Goal: Task Accomplishment & Management: Complete application form

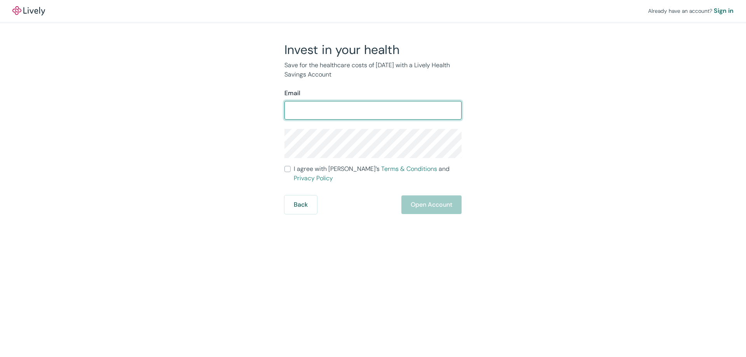
click at [335, 110] on input "Email" at bounding box center [372, 111] width 177 height 16
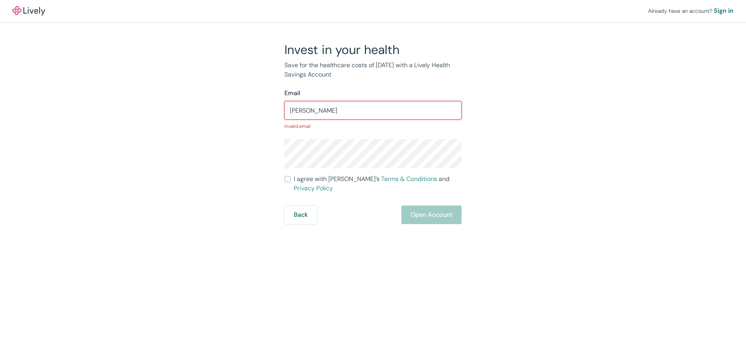
click at [330, 111] on input "[PERSON_NAME]" at bounding box center [372, 111] width 177 height 16
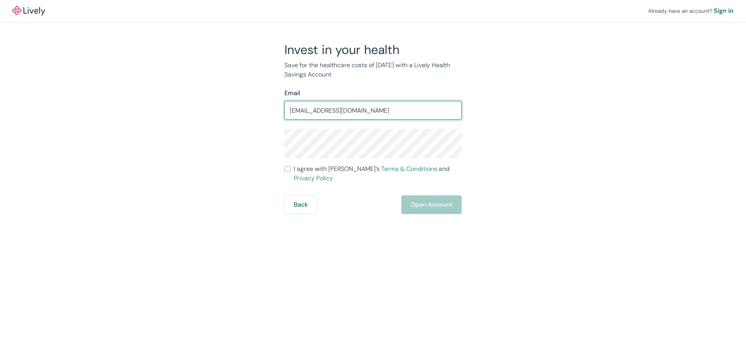
type input "[EMAIL_ADDRESS][DOMAIN_NAME]"
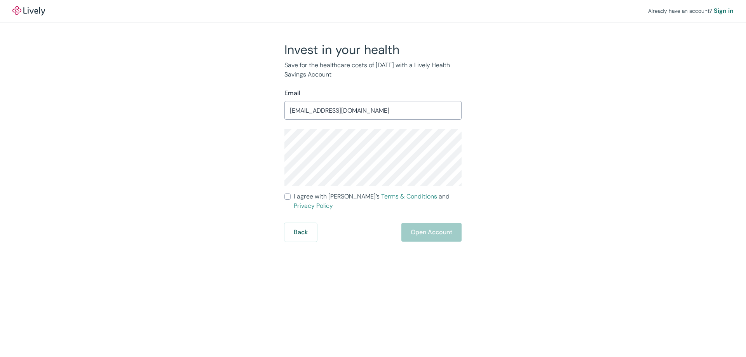
click at [291, 196] on label "I agree with Lively’s Terms & Conditions and Privacy Policy" at bounding box center [372, 201] width 177 height 19
click at [291, 196] on input "I agree with Lively’s Terms & Conditions and Privacy Policy" at bounding box center [287, 197] width 6 height 6
checkbox input "true"
click at [417, 223] on button "Open Account" at bounding box center [431, 232] width 60 height 19
click at [395, 111] on input "[EMAIL_ADDRESS][DOMAIN_NAME]" at bounding box center [372, 111] width 177 height 16
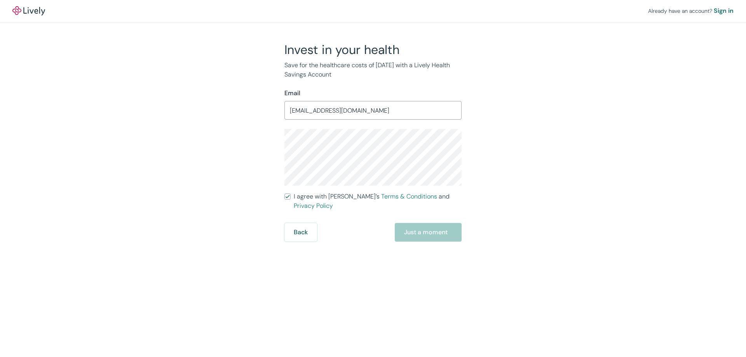
click at [336, 211] on form "Email [EMAIL_ADDRESS][DOMAIN_NAME] ​ I agree with Lively’s Terms & Conditions a…" at bounding box center [372, 165] width 177 height 153
click at [375, 102] on div "[EMAIL_ADDRESS][DOMAIN_NAME] ​" at bounding box center [372, 110] width 177 height 19
